Goal: Task Accomplishment & Management: Complete application form

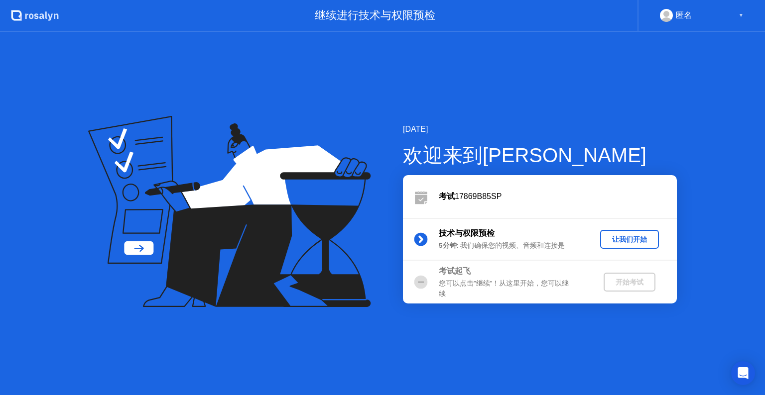
click at [649, 163] on div "欢迎来到[PERSON_NAME]" at bounding box center [540, 155] width 274 height 30
click at [625, 241] on div "让我们开始" at bounding box center [629, 239] width 51 height 9
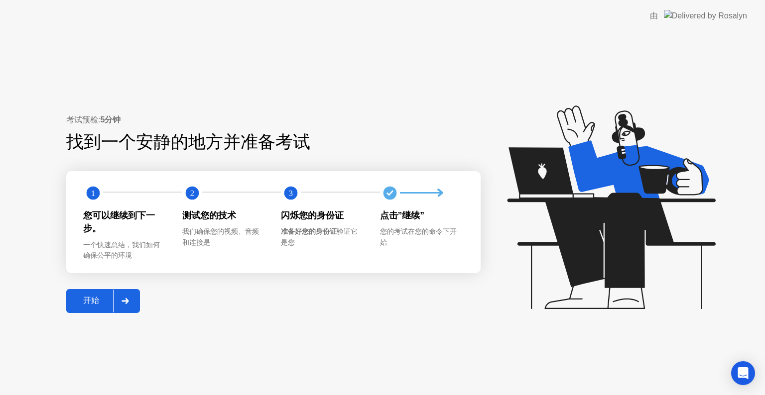
click at [94, 301] on div "开始" at bounding box center [91, 301] width 44 height 10
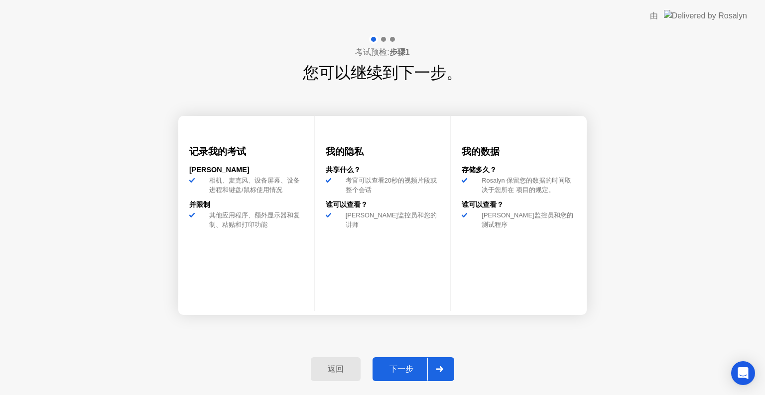
click at [399, 367] on div "下一步" at bounding box center [402, 370] width 52 height 10
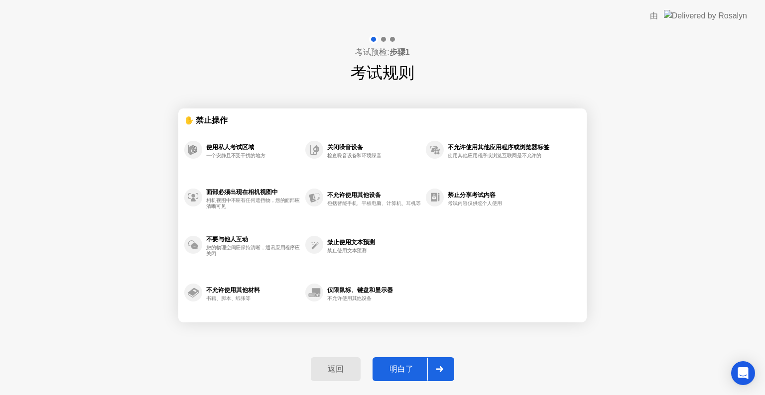
click at [396, 366] on div "明白了" at bounding box center [402, 370] width 52 height 10
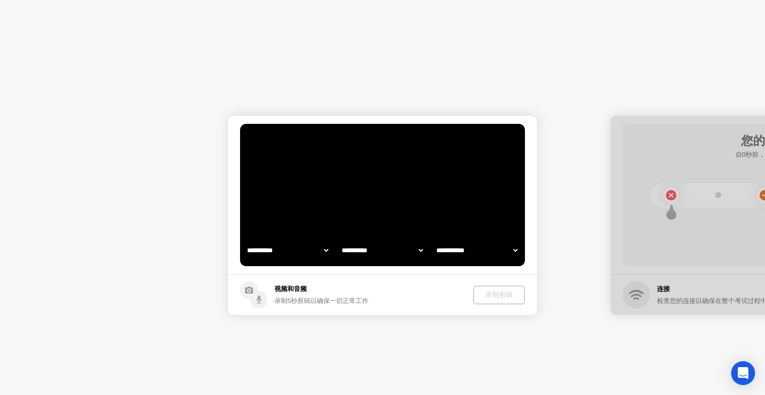
select select "**********"
select select "*******"
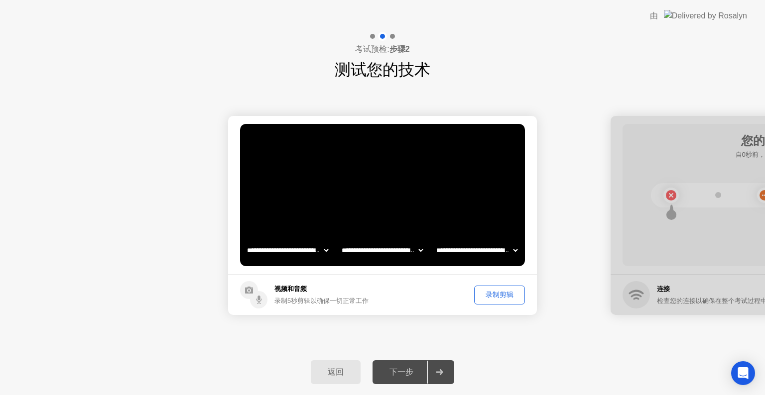
click at [495, 295] on div "录制剪辑" at bounding box center [500, 294] width 44 height 9
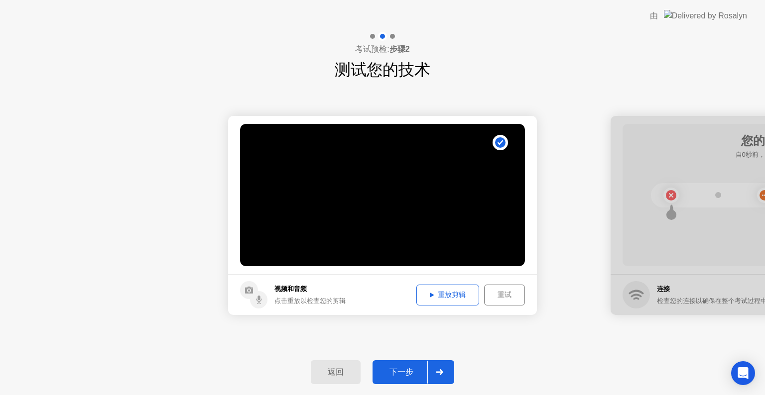
click at [436, 300] on button "重放剪辑" at bounding box center [447, 295] width 63 height 21
click at [416, 377] on div "下一步" at bounding box center [402, 373] width 52 height 10
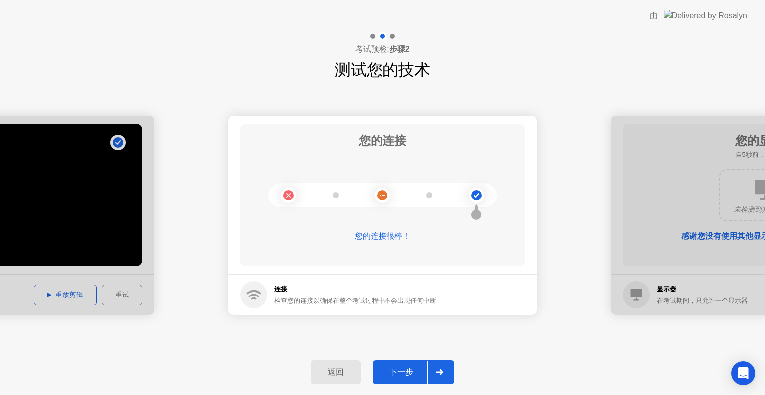
click at [402, 366] on button "下一步" at bounding box center [414, 373] width 82 height 24
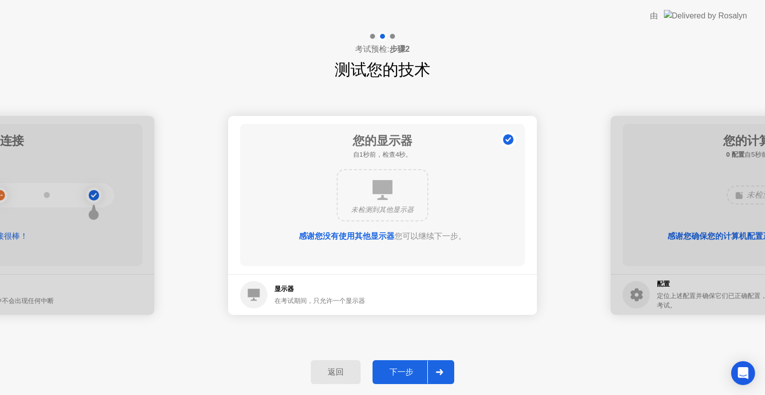
click at [404, 368] on div "下一步" at bounding box center [402, 373] width 52 height 10
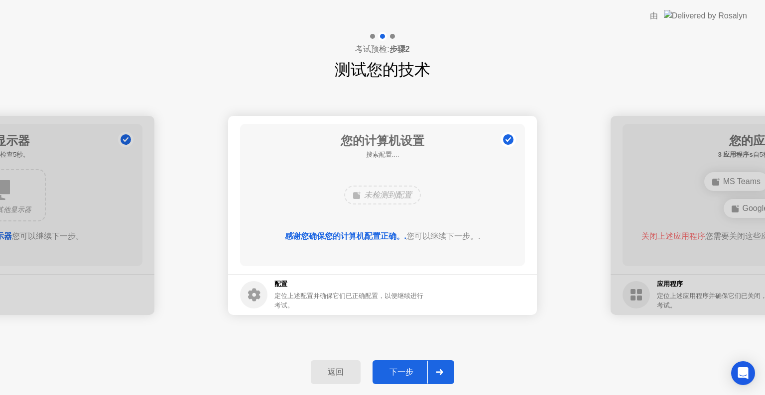
click at [397, 370] on div "下一步" at bounding box center [402, 373] width 52 height 10
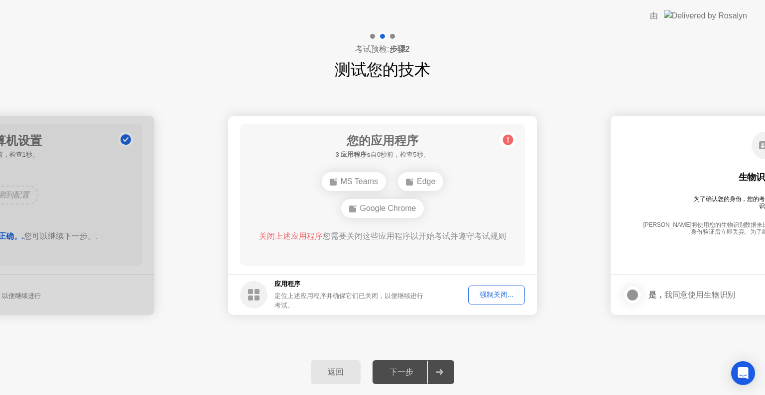
click at [504, 297] on div "强制关闭..." at bounding box center [497, 294] width 50 height 9
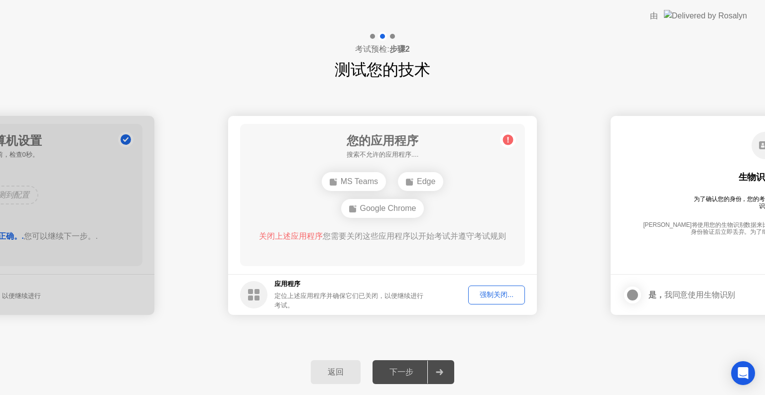
click at [126, 227] on div at bounding box center [0, 215] width 309 height 199
click at [494, 295] on div "强制关闭..." at bounding box center [497, 294] width 50 height 9
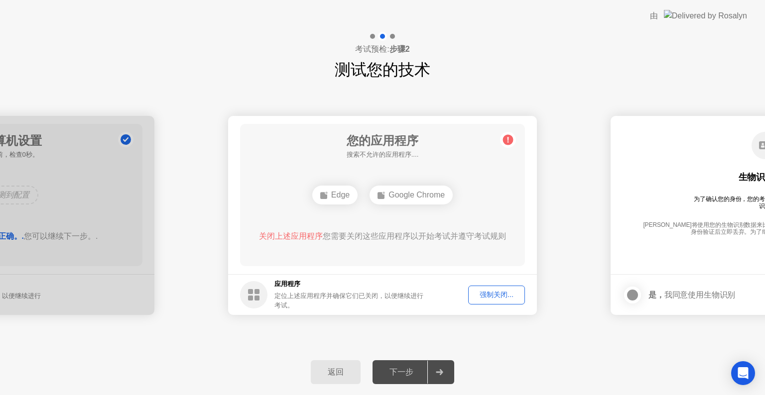
click at [509, 140] on circle at bounding box center [508, 140] width 10 height 10
click at [493, 297] on div "强制关闭..." at bounding box center [497, 294] width 50 height 9
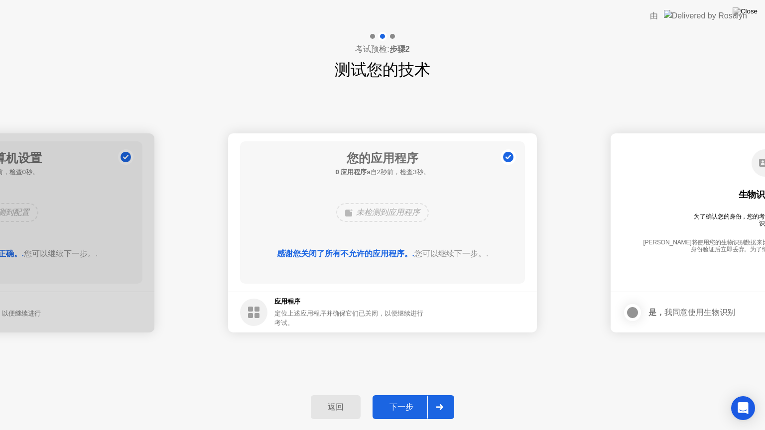
click at [408, 395] on div "下一步" at bounding box center [402, 407] width 52 height 10
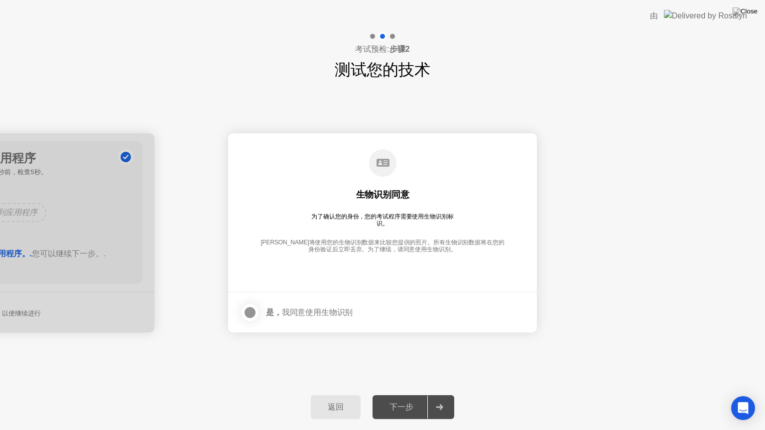
click at [250, 312] on div at bounding box center [250, 313] width 12 height 12
click at [398, 395] on div "下一步" at bounding box center [402, 407] width 52 height 10
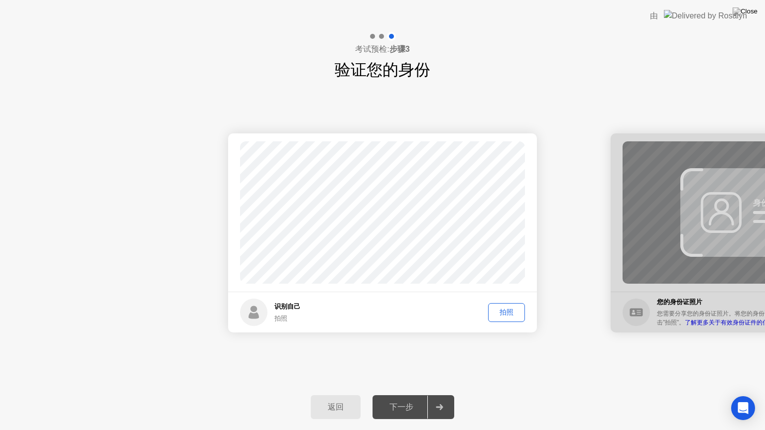
click at [365, 385] on div "返回 下一步" at bounding box center [382, 408] width 765 height 46
click at [510, 309] on div "拍照" at bounding box center [507, 312] width 30 height 9
click at [511, 308] on div "重拍" at bounding box center [507, 312] width 30 height 9
click at [511, 312] on div "拍照" at bounding box center [507, 312] width 30 height 9
click at [404, 395] on button "下一步" at bounding box center [414, 407] width 82 height 24
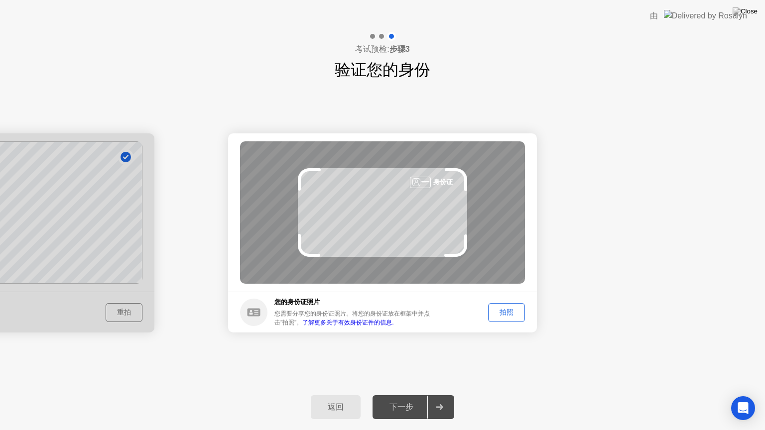
click at [502, 318] on button "拍照" at bounding box center [506, 312] width 37 height 19
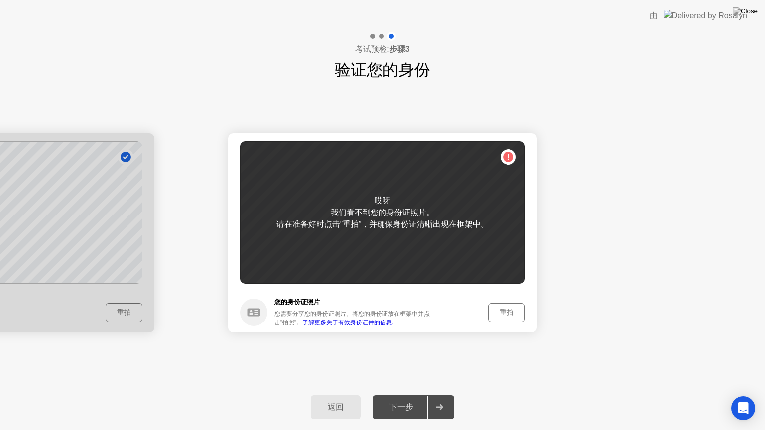
click at [511, 315] on div "重拍" at bounding box center [507, 312] width 30 height 9
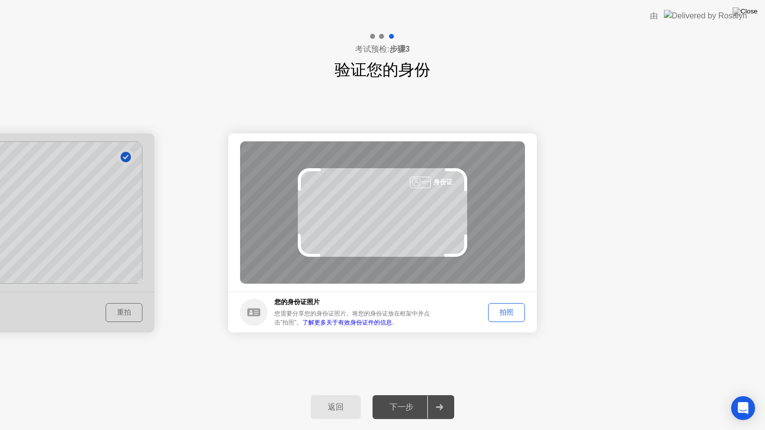
click at [504, 305] on button "拍照" at bounding box center [506, 312] width 37 height 19
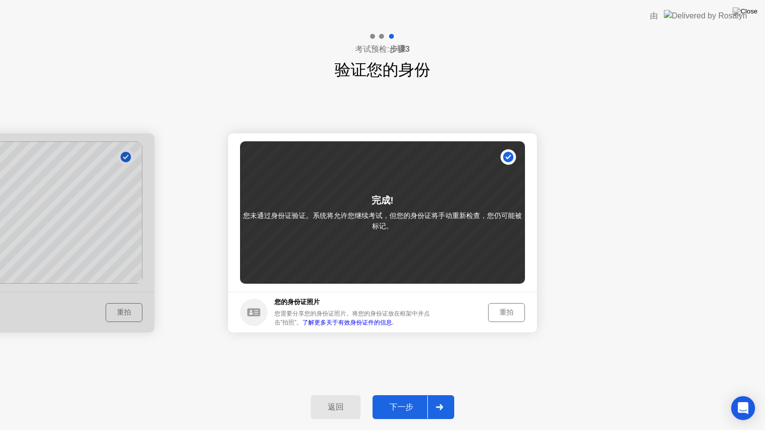
click at [402, 395] on div "下一步" at bounding box center [402, 407] width 52 height 10
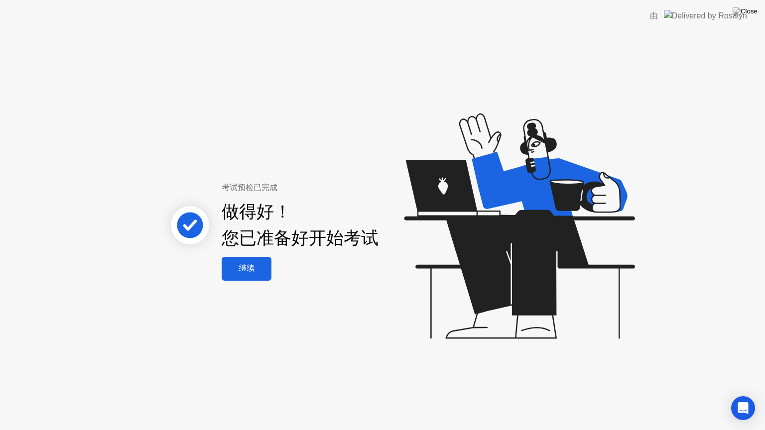
click at [246, 267] on div "继续" at bounding box center [247, 268] width 44 height 10
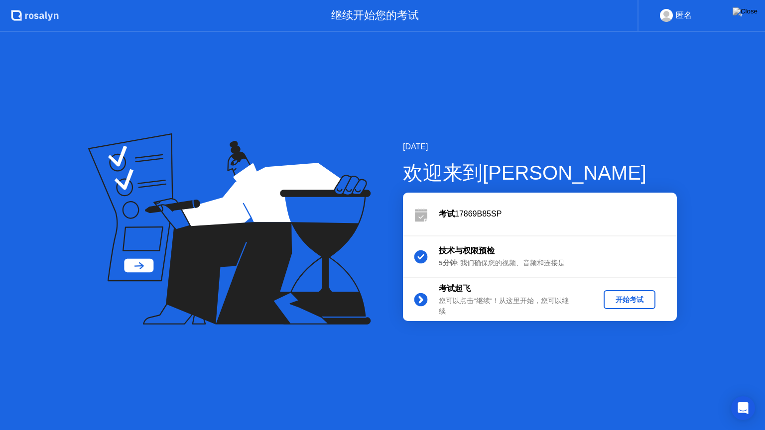
click at [636, 301] on div "开始考试" at bounding box center [630, 299] width 44 height 9
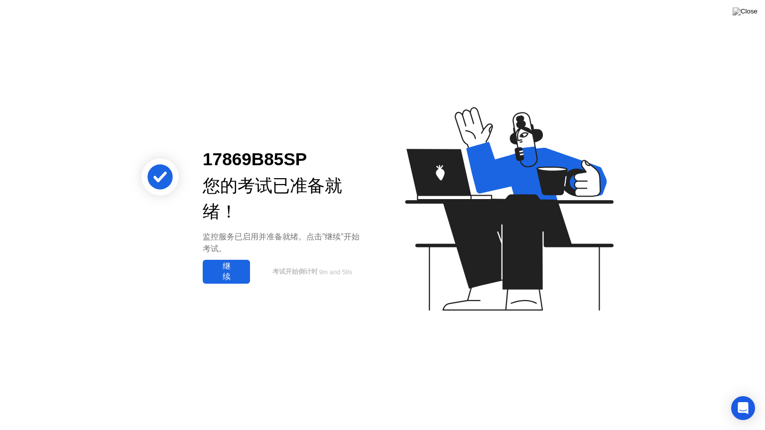
click at [237, 271] on div "继续" at bounding box center [226, 271] width 41 height 21
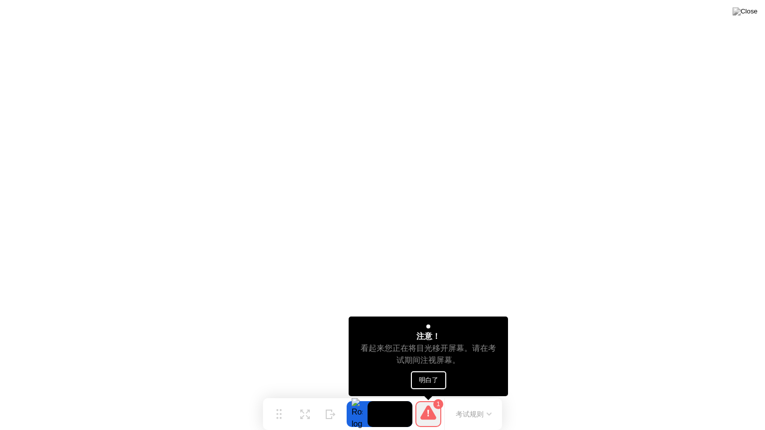
click at [425, 379] on button "明白了" at bounding box center [428, 381] width 35 height 18
